Goal: Information Seeking & Learning: Find specific page/section

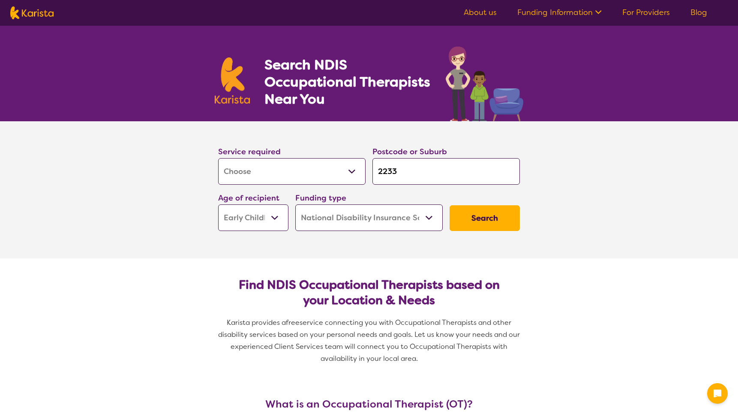
select select "[MEDICAL_DATA]"
select select "EC"
select select "NDIS"
select select "[MEDICAL_DATA]"
select select "EC"
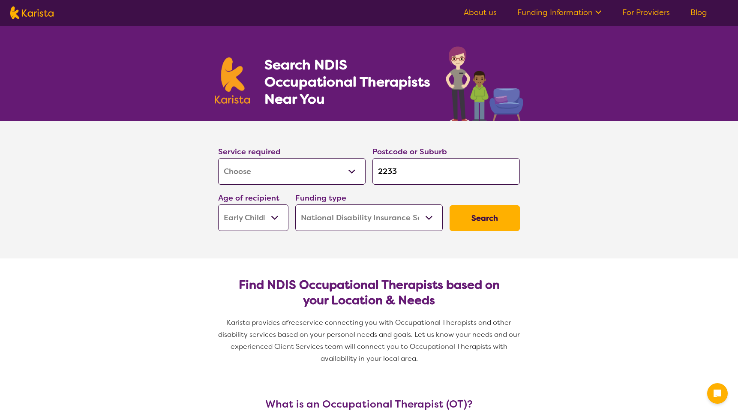
select select "NDIS"
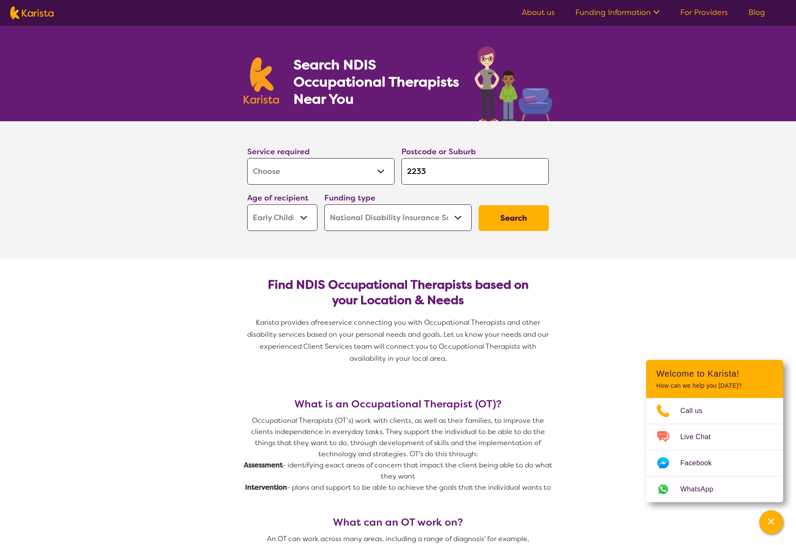
click at [510, 227] on button "Search" at bounding box center [514, 218] width 70 height 26
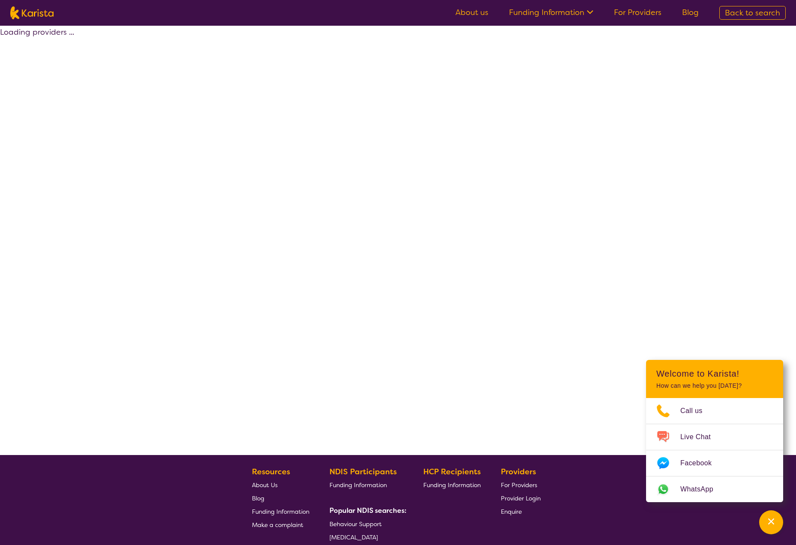
select select "by_score"
